Goal: Information Seeking & Learning: Find specific fact

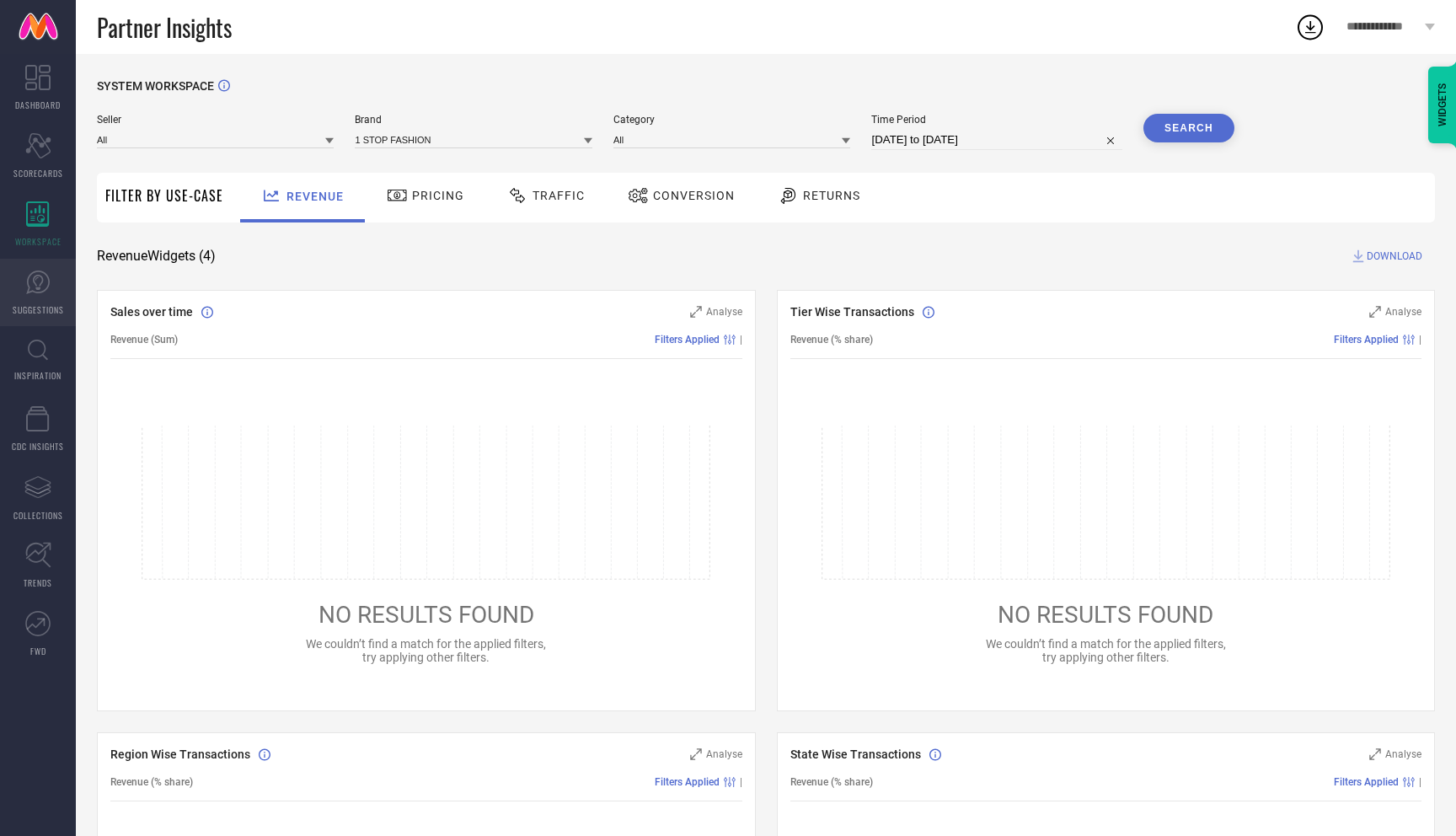
click at [46, 324] on link "SUGGESTIONS" at bounding box center [38, 293] width 76 height 67
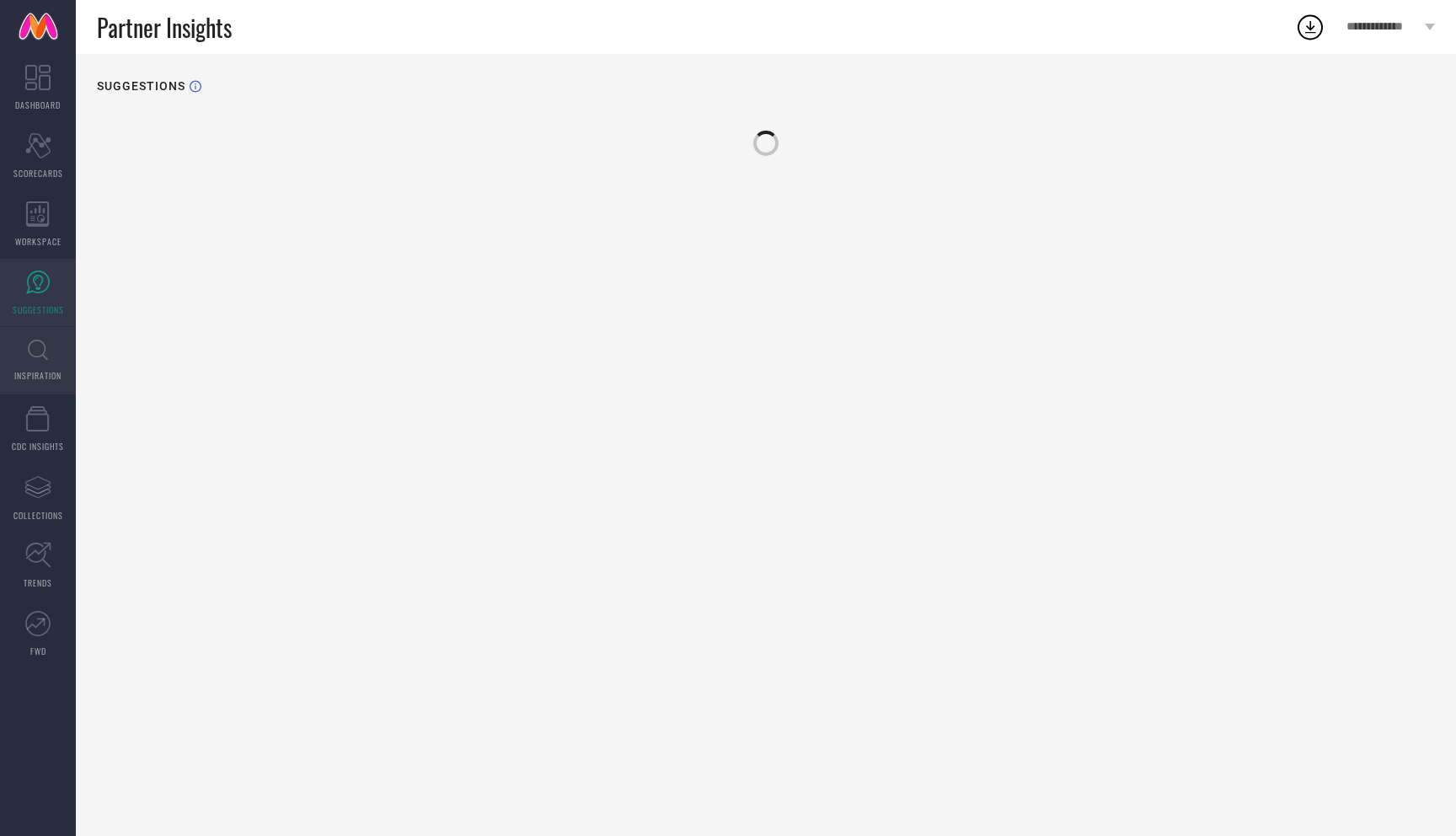
click at [41, 364] on link "INSPIRATION" at bounding box center [38, 361] width 76 height 67
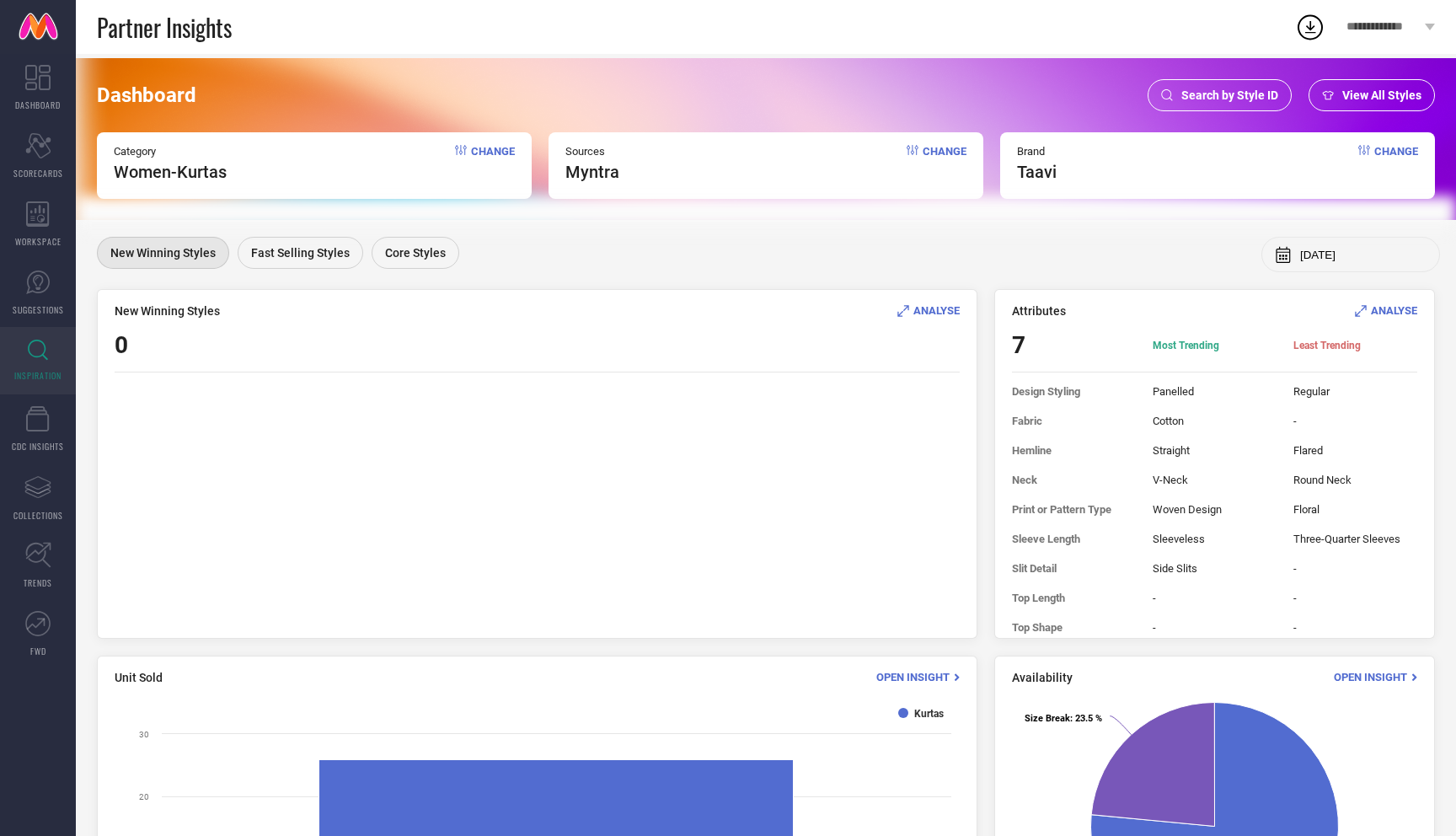
click at [1207, 89] on span "Search by Style ID" at bounding box center [1229, 95] width 97 height 13
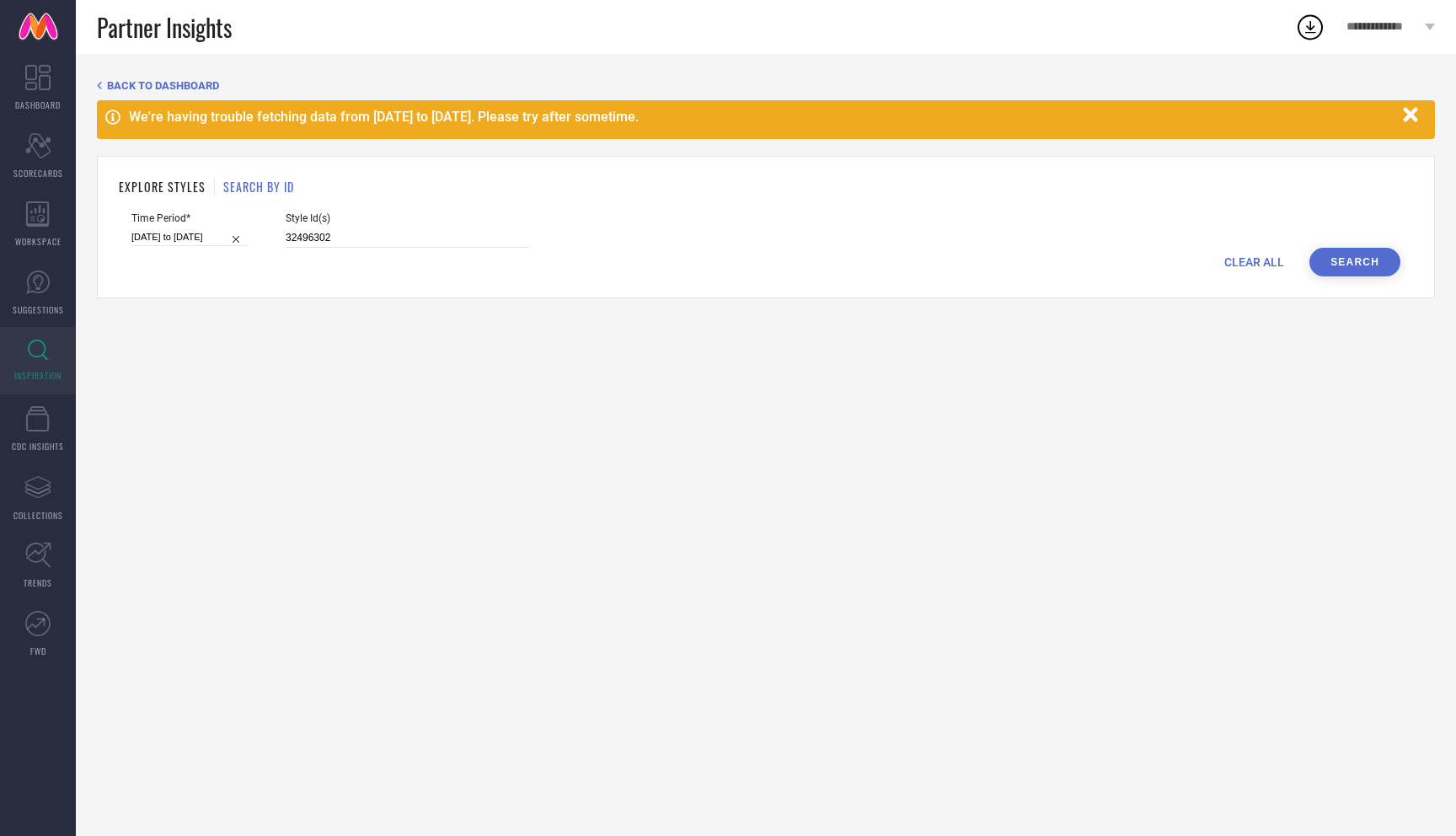
click at [1253, 259] on span "CLEAR ALL" at bounding box center [1254, 262] width 60 height 13
click at [353, 232] on input at bounding box center [408, 238] width 245 height 19
paste input "25057986 24555688 24555690 25057990 24555740 25057974 25057980 23036848 2455572…"
type input "25057986 24555688 24555690 25057990 24555740 25057974 25057980 23036848 2455572…"
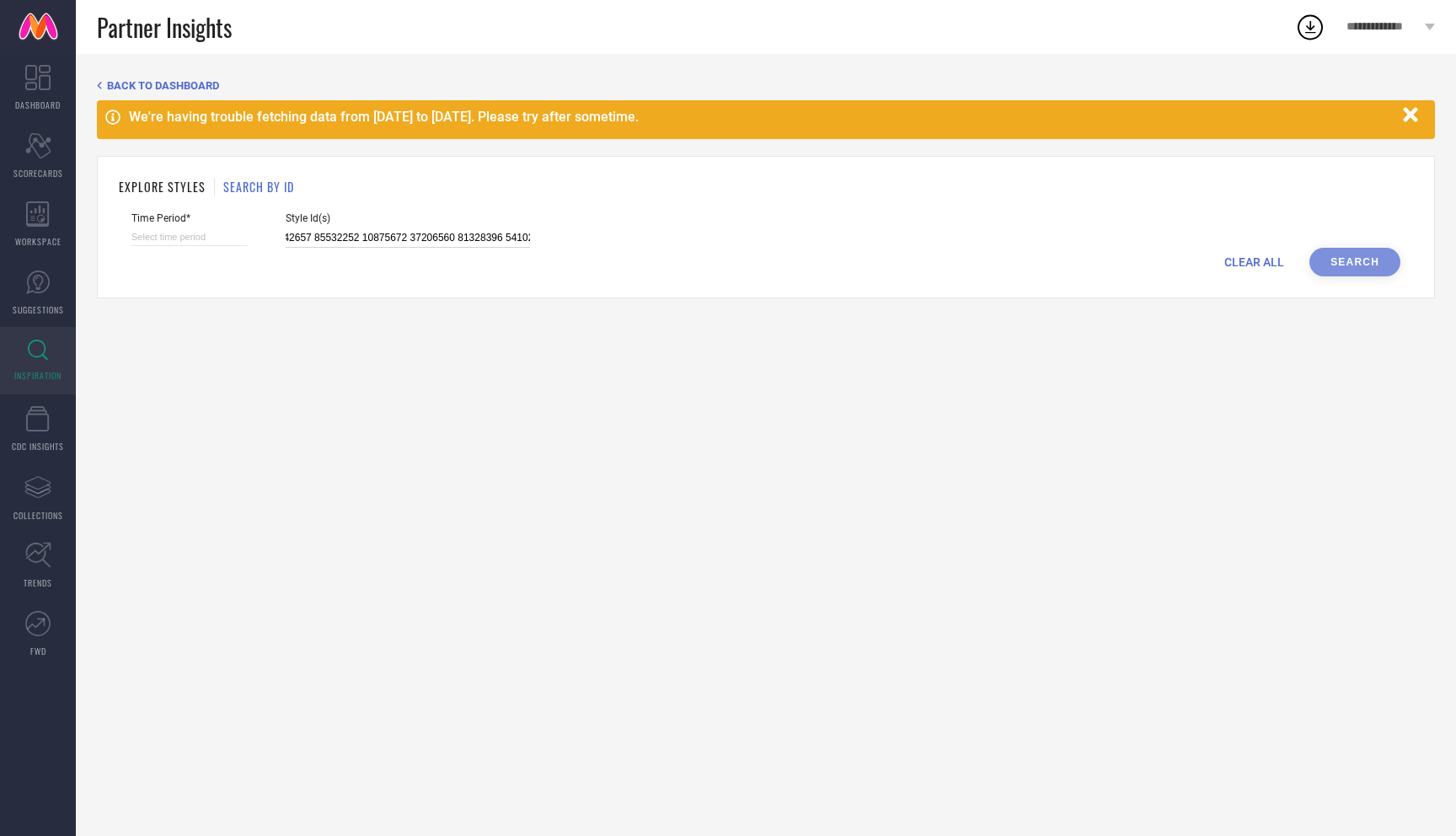
select select "8"
select select "2025"
select select "9"
select select "2025"
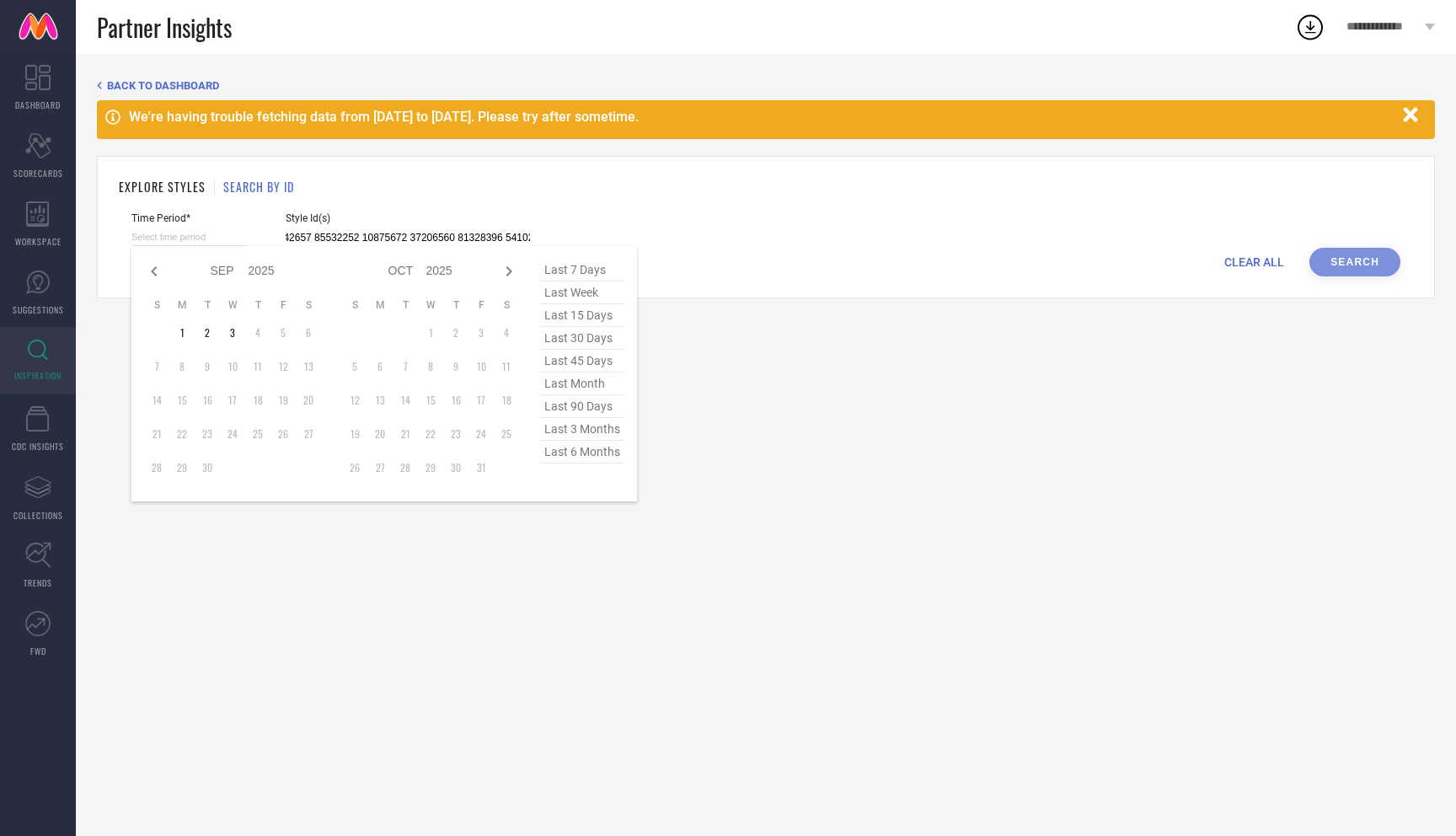
click at [172, 240] on input at bounding box center [190, 237] width 116 height 18
type input "25057986 24555688 24555690 25057990 24555740 25057974 25057980 23036848 2455572…"
click at [597, 450] on span "last 6 months" at bounding box center [582, 451] width 84 height 23
type input "[DATE] to [DATE]"
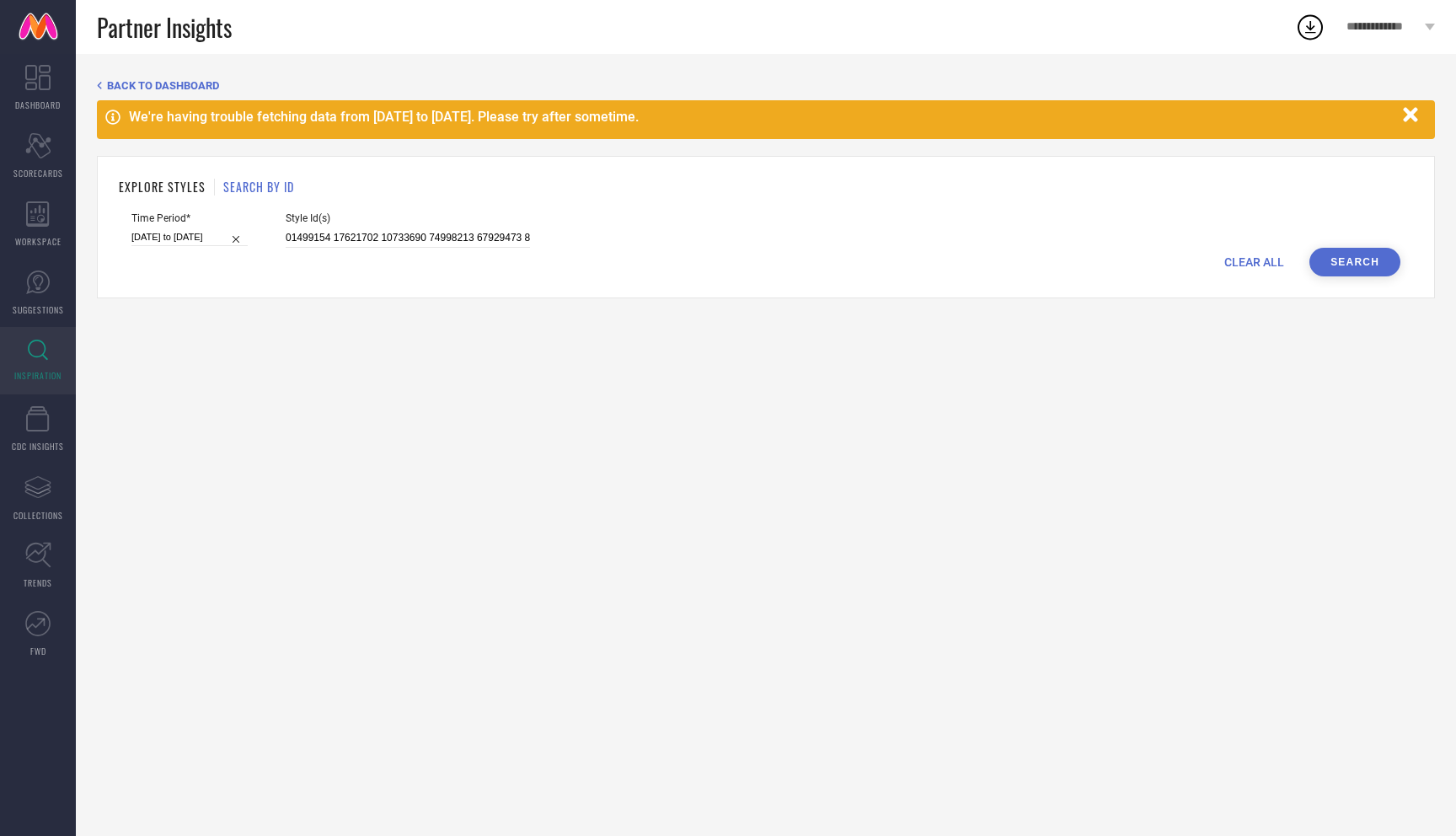
click at [1329, 262] on button "Search" at bounding box center [1355, 262] width 91 height 29
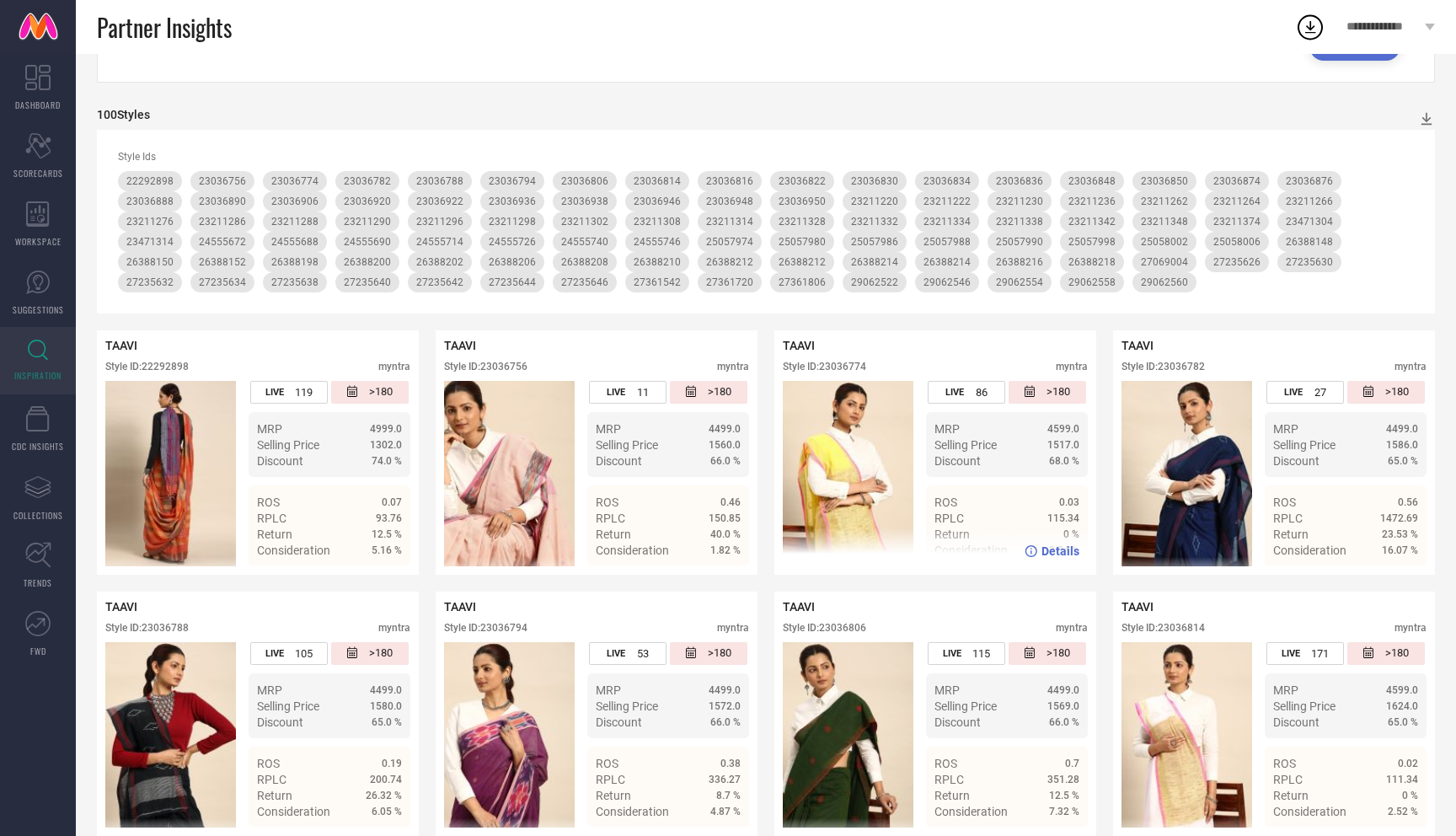
scroll to position [592, 0]
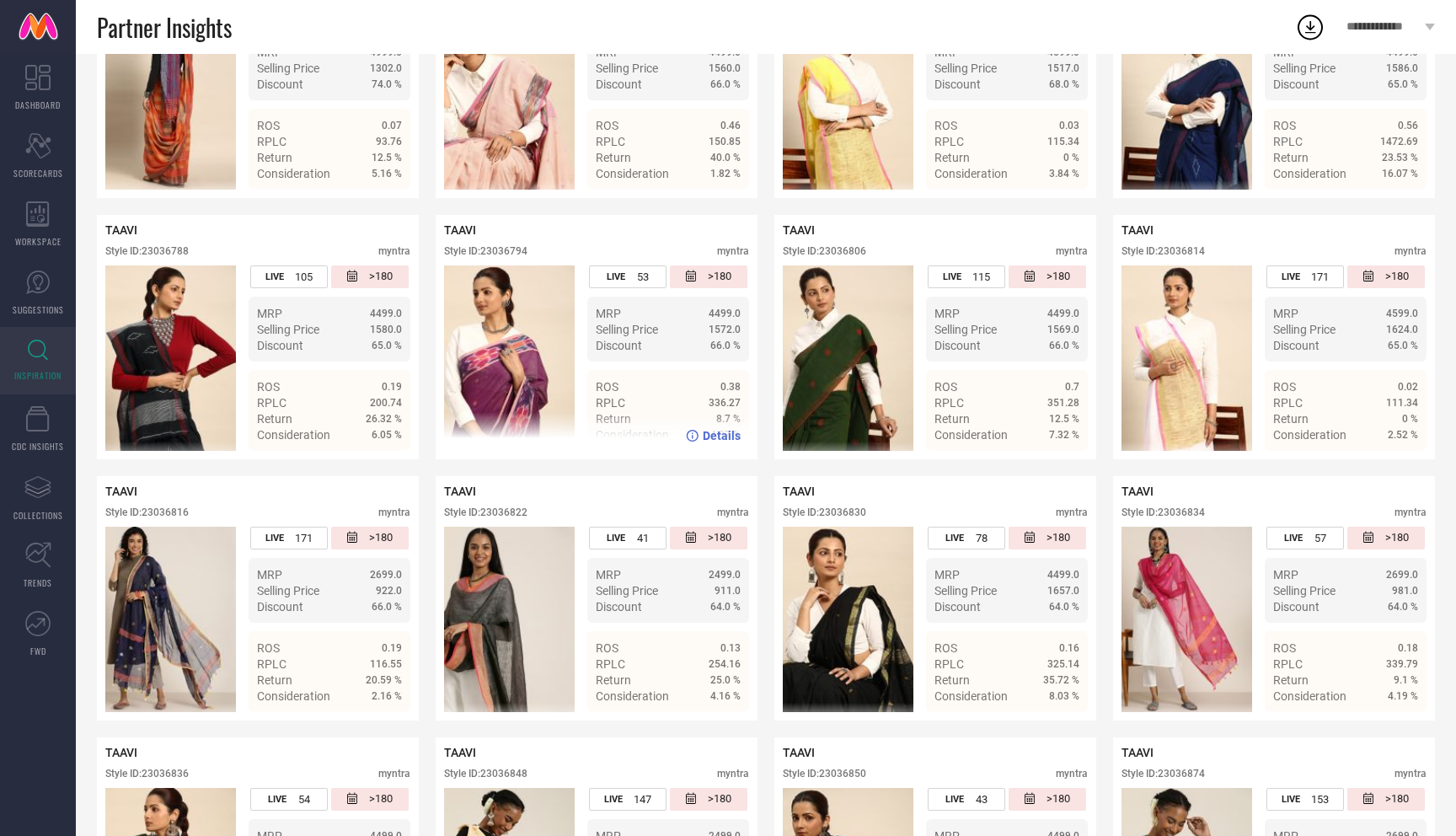
click at [718, 435] on span "Details" at bounding box center [721, 435] width 38 height 13
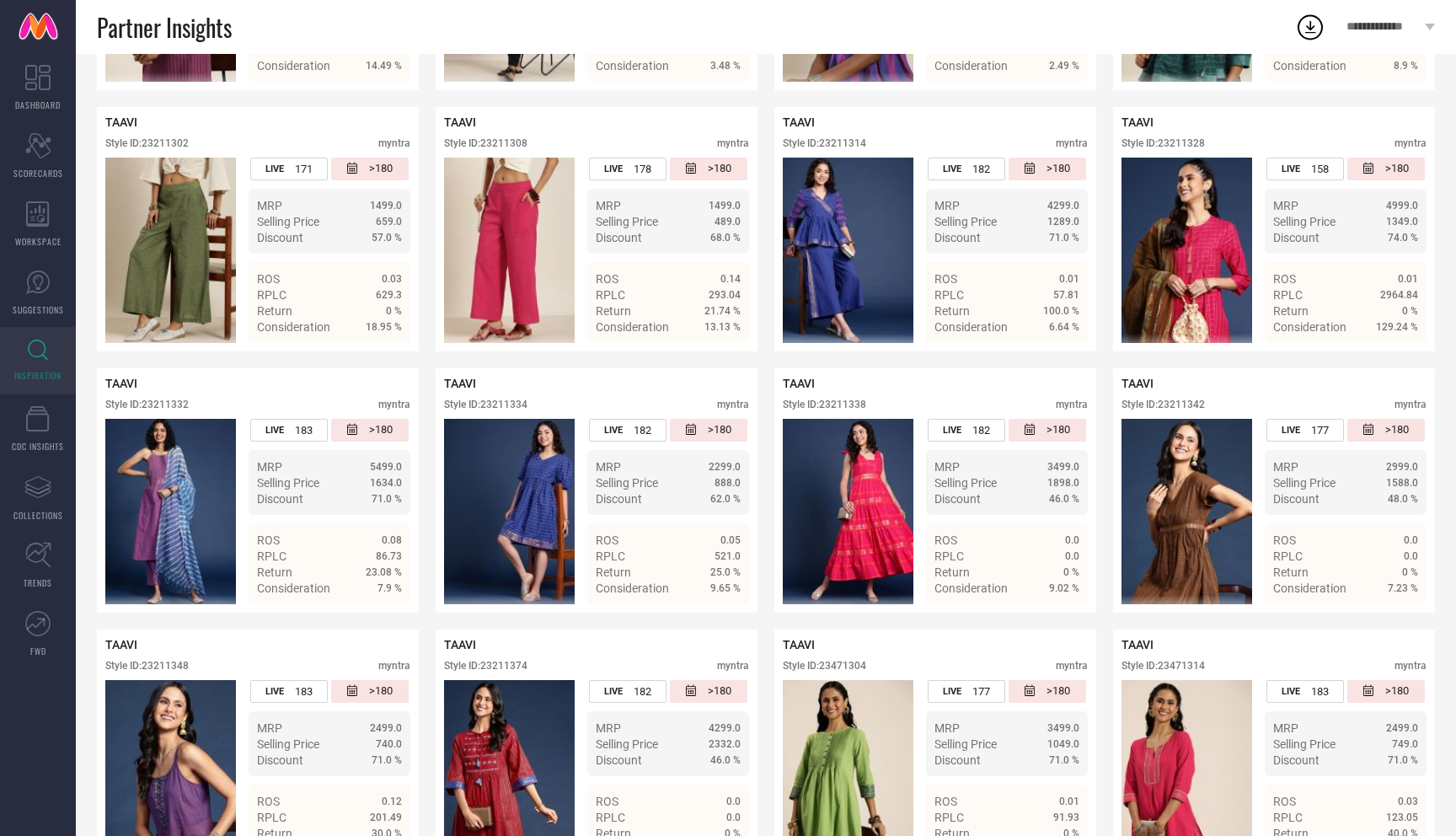
scroll to position [2908, 0]
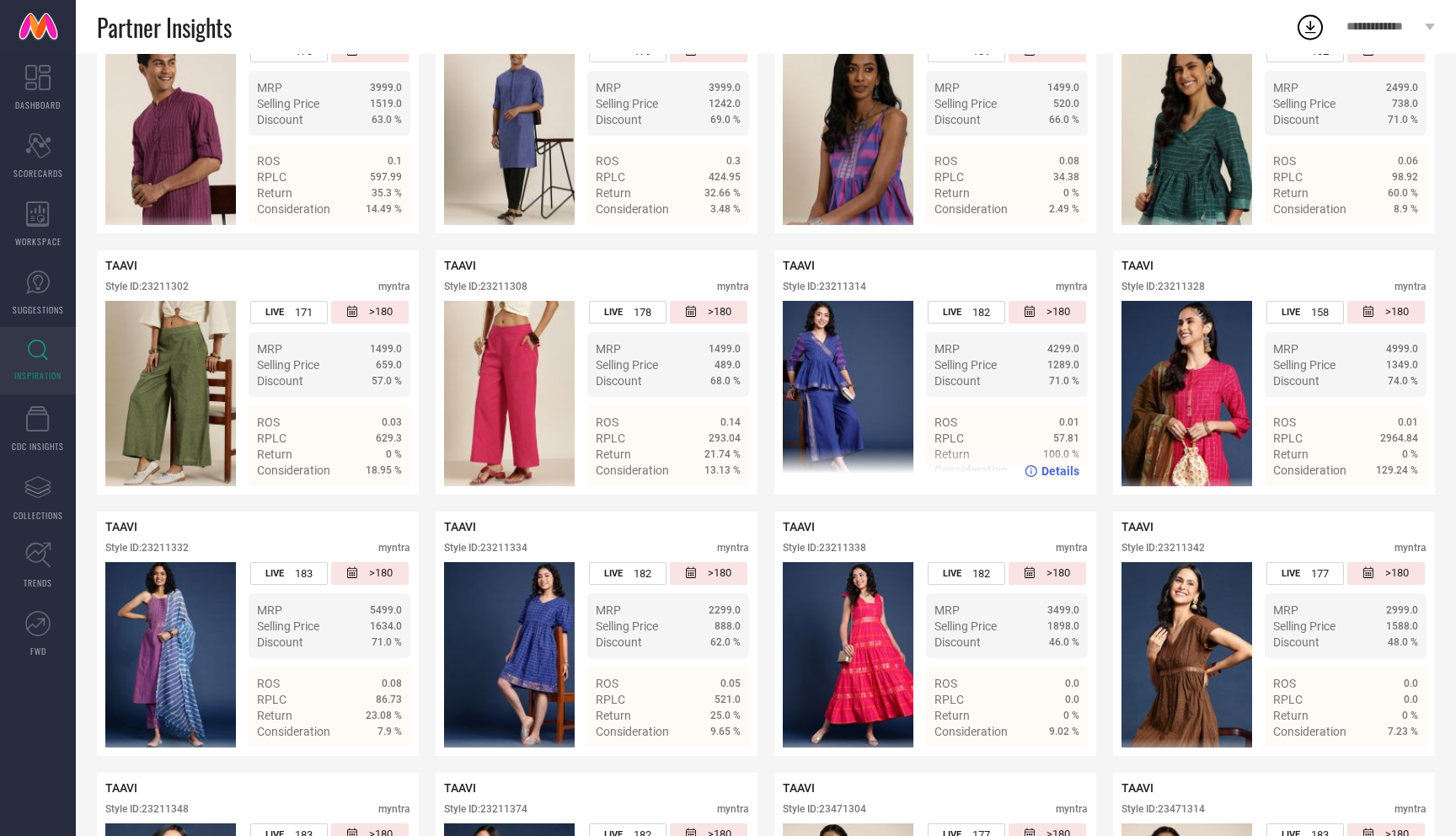
click at [850, 368] on img at bounding box center [848, 394] width 131 height 186
drag, startPoint x: 823, startPoint y: 290, endPoint x: 934, endPoint y: 289, distance: 111.0
click at [935, 289] on div "Style ID: 23211314 myntra" at bounding box center [936, 291] width 305 height 20
copy div "23211314"
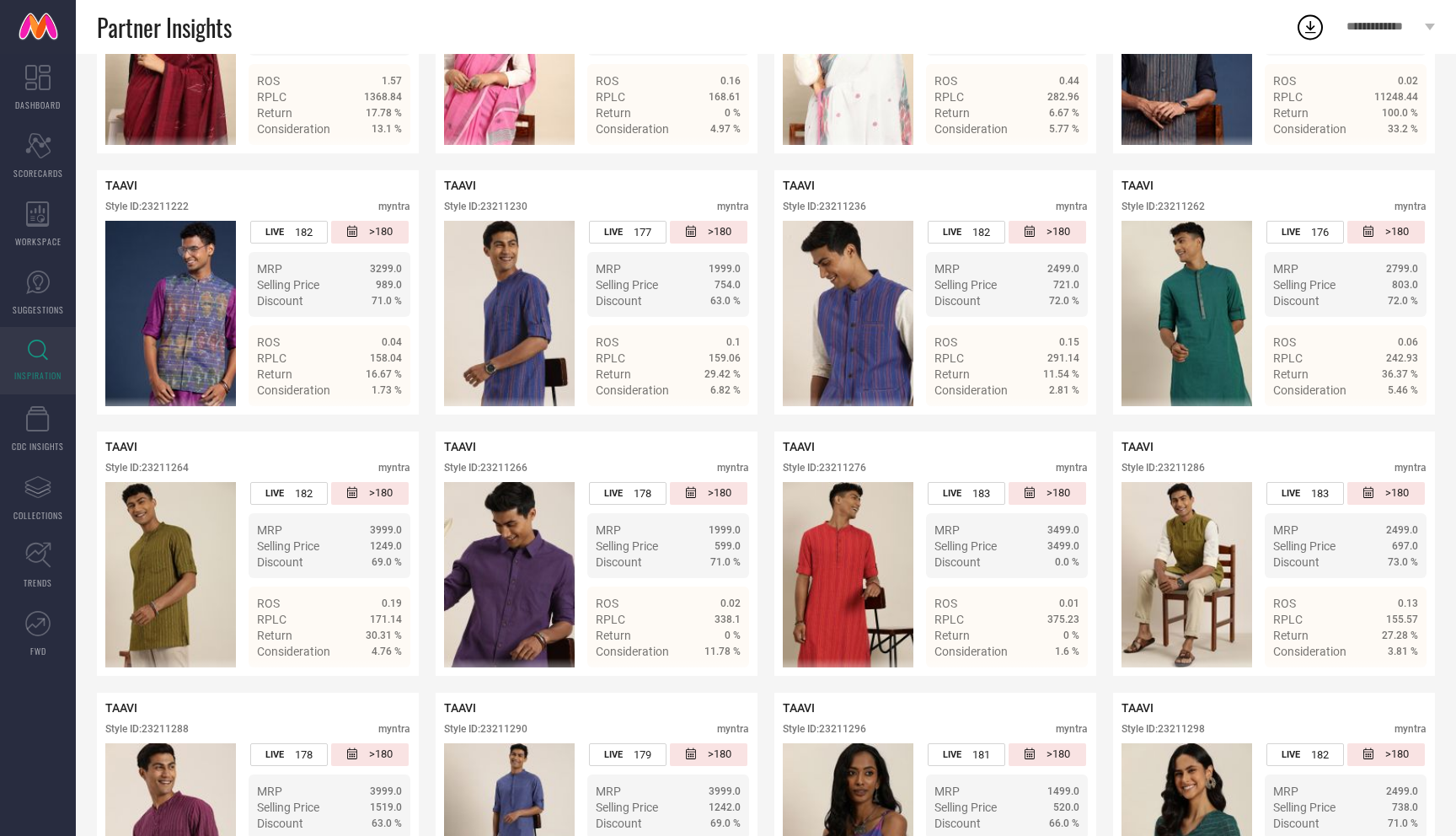
scroll to position [0, 0]
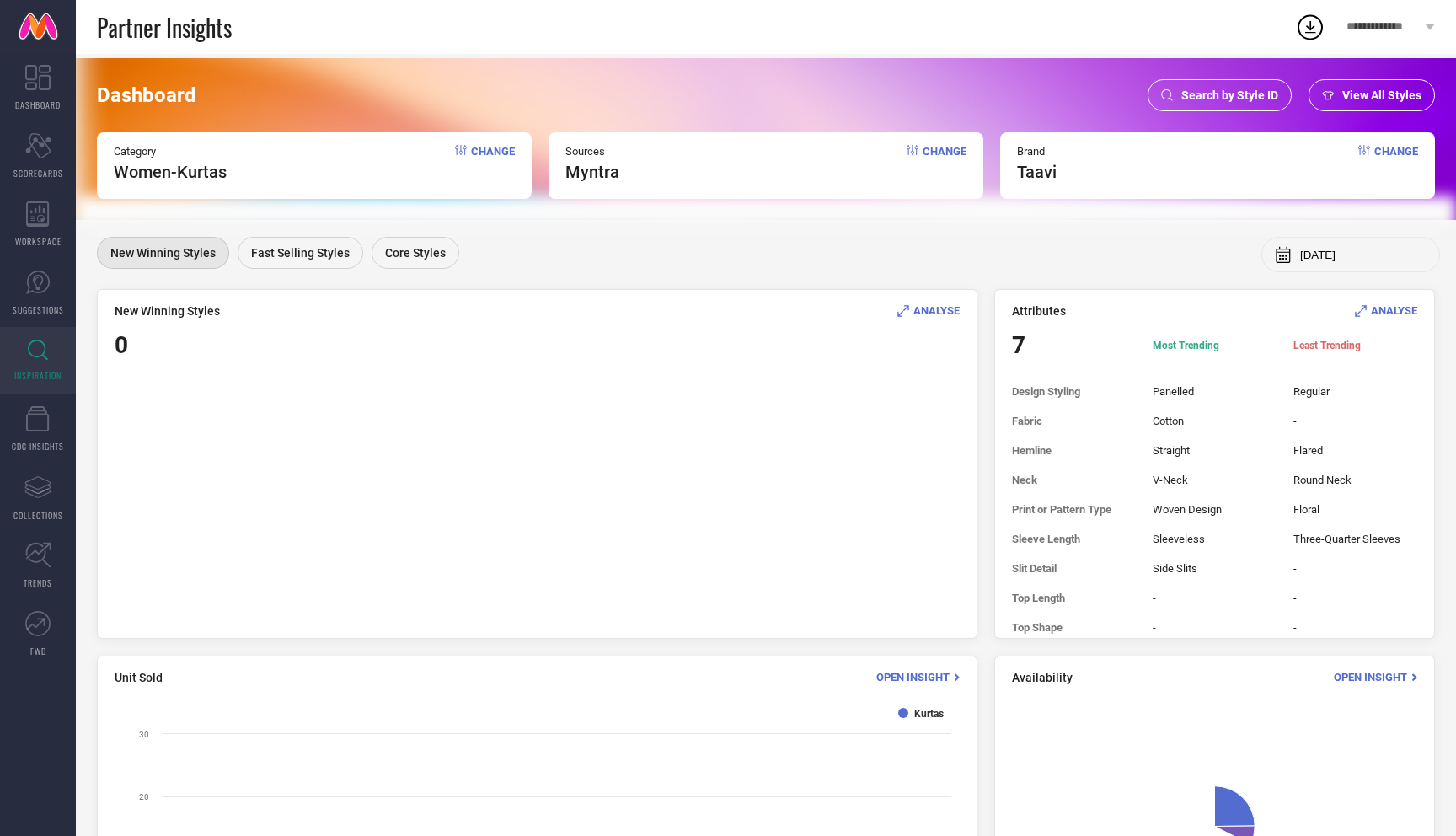
click at [510, 147] on span "Change" at bounding box center [493, 164] width 44 height 37
